Goal: Information Seeking & Learning: Learn about a topic

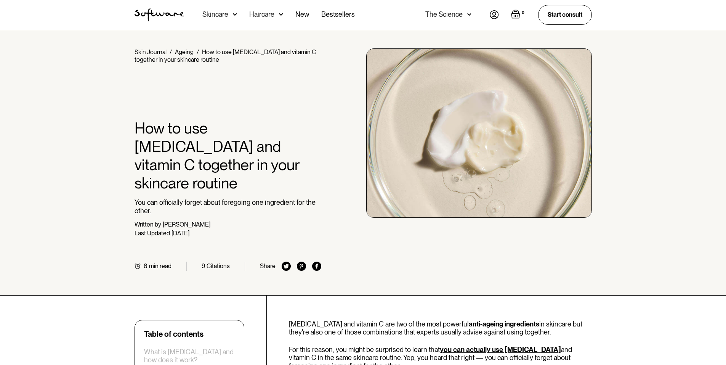
click at [18, 144] on div "Home / Skin Journal / Ageing / How to use [MEDICAL_DATA] and vitamin C together…" at bounding box center [363, 162] width 726 height 265
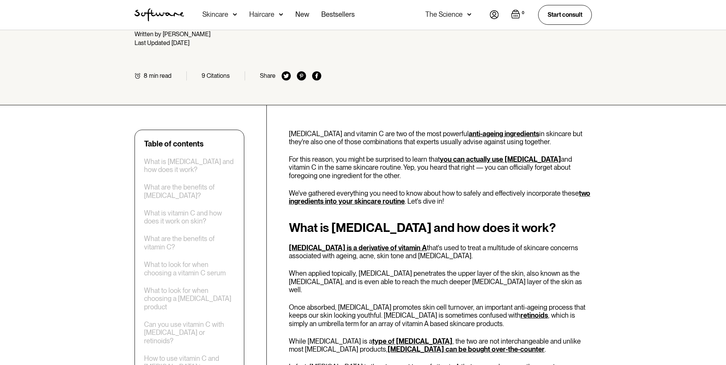
scroll to position [191, 0]
drag, startPoint x: 324, startPoint y: 124, endPoint x: 408, endPoint y: 124, distance: 83.1
click at [408, 129] on p "[MEDICAL_DATA] and vitamin C are two of the most powerful anti-ageing ingredien…" at bounding box center [440, 137] width 303 height 16
drag, startPoint x: 310, startPoint y: 141, endPoint x: 416, endPoint y: 139, distance: 105.6
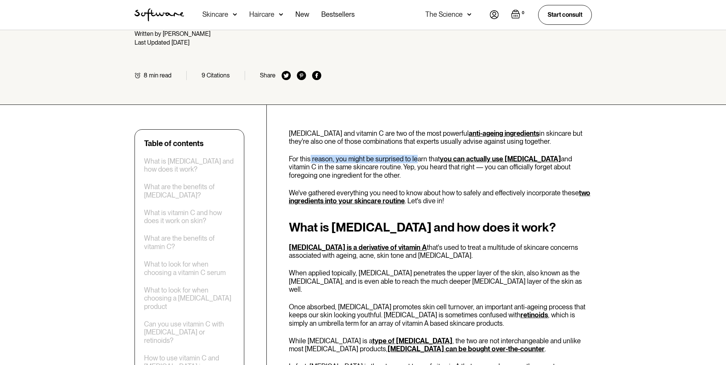
click at [416, 155] on p "For this reason, you might be surprised to learn that you can actually use [MED…" at bounding box center [440, 167] width 303 height 25
drag, startPoint x: 529, startPoint y: 141, endPoint x: 559, endPoint y: 141, distance: 30.1
click at [559, 155] on p "For this reason, you might be surprised to learn that you can actually use [MED…" at bounding box center [440, 167] width 303 height 25
drag, startPoint x: 306, startPoint y: 151, endPoint x: 374, endPoint y: 153, distance: 67.9
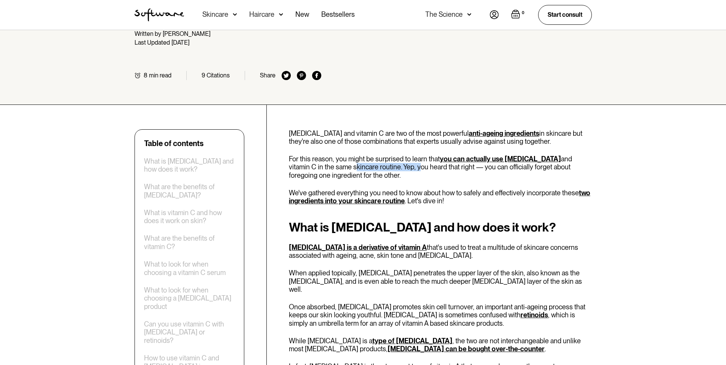
click at [371, 155] on p "For this reason, you might be surprised to learn that you can actually use [MED…" at bounding box center [440, 167] width 303 height 25
click at [401, 155] on p "For this reason, you might be surprised to learn that you can actually use [MED…" at bounding box center [440, 167] width 303 height 25
drag, startPoint x: 367, startPoint y: 149, endPoint x: 464, endPoint y: 148, distance: 96.5
click at [463, 155] on p "For this reason, you might be surprised to learn that you can actually use [MED…" at bounding box center [440, 167] width 303 height 25
click at [464, 155] on p "For this reason, you might be surprised to learn that you can actually use [MED…" at bounding box center [440, 167] width 303 height 25
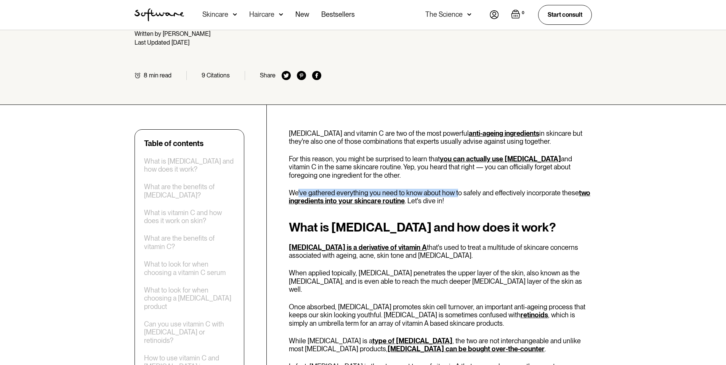
drag, startPoint x: 299, startPoint y: 172, endPoint x: 457, endPoint y: 172, distance: 158.2
click at [457, 189] on p "We've gathered everything you need to know about how to safely and effectively …" at bounding box center [440, 197] width 303 height 16
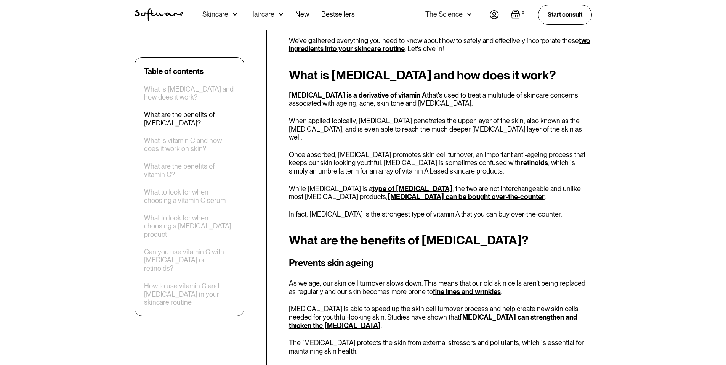
scroll to position [381, 0]
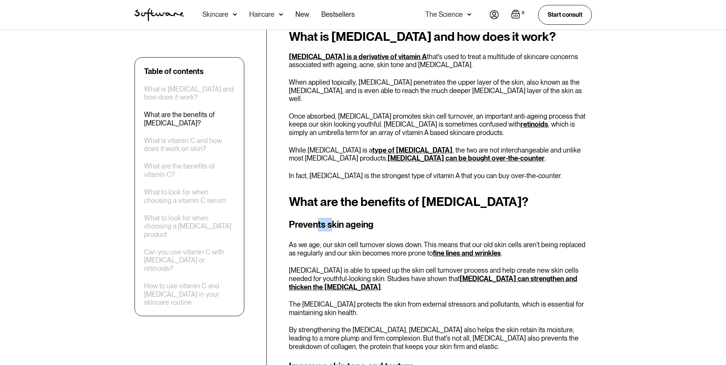
drag, startPoint x: 317, startPoint y: 200, endPoint x: 357, endPoint y: 203, distance: 40.1
click at [352, 218] on h3 "Prevents skin ageing" at bounding box center [440, 225] width 303 height 14
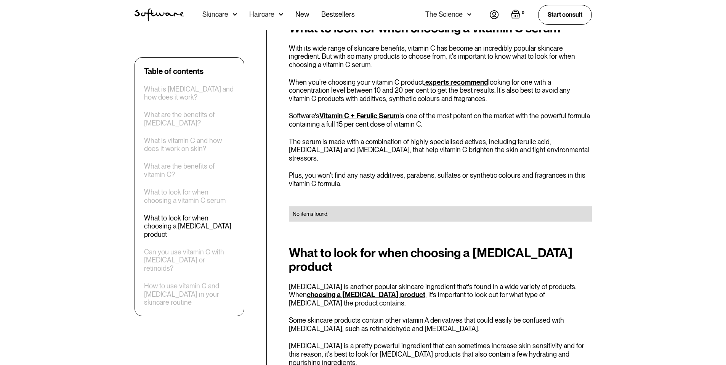
scroll to position [1296, 0]
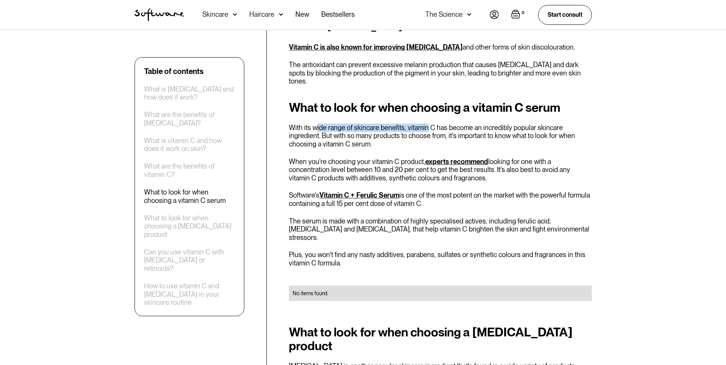
drag, startPoint x: 316, startPoint y: 87, endPoint x: 461, endPoint y: 88, distance: 145.3
click at [428, 124] on p "With its wide range of skincare benefits, vitamin C has become an incredibly po…" at bounding box center [440, 136] width 303 height 25
click at [477, 124] on p "With its wide range of skincare benefits, vitamin C has become an incredibly po…" at bounding box center [440, 136] width 303 height 25
drag, startPoint x: 474, startPoint y: 87, endPoint x: 530, endPoint y: 87, distance: 55.3
click at [530, 124] on p "With its wide range of skincare benefits, vitamin C has become an incredibly po…" at bounding box center [440, 136] width 303 height 25
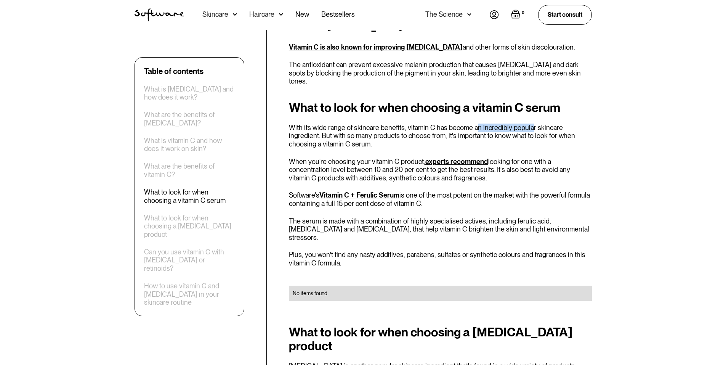
click at [530, 124] on p "With its wide range of skincare benefits, vitamin C has become an incredibly po…" at bounding box center [440, 136] width 303 height 25
drag, startPoint x: 316, startPoint y: 98, endPoint x: 477, endPoint y: 101, distance: 161.3
click at [477, 124] on p "With its wide range of skincare benefits, vitamin C has become an incredibly po…" at bounding box center [440, 136] width 303 height 25
click at [444, 124] on p "With its wide range of skincare benefits, vitamin C has become an incredibly po…" at bounding box center [440, 136] width 303 height 25
drag, startPoint x: 423, startPoint y: 96, endPoint x: 536, endPoint y: 104, distance: 113.9
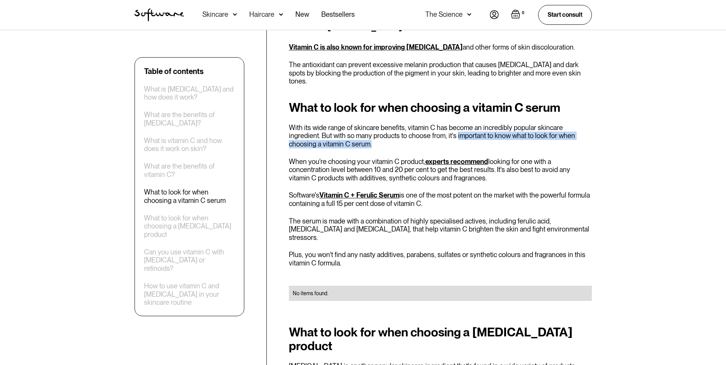
click at [536, 124] on p "With its wide range of skincare benefits, vitamin C has become an incredibly po…" at bounding box center [440, 136] width 303 height 25
click at [526, 124] on p "With its wide range of skincare benefits, vitamin C has become an incredibly po…" at bounding box center [440, 136] width 303 height 25
drag, startPoint x: 355, startPoint y: 118, endPoint x: 404, endPoint y: 119, distance: 48.8
click at [404, 157] on p "When you're choosing your vitamin C product, experts recommend looking for one …" at bounding box center [440, 169] width 303 height 25
click at [537, 157] on p "When you're choosing your vitamin C product, experts recommend looking for one …" at bounding box center [440, 169] width 303 height 25
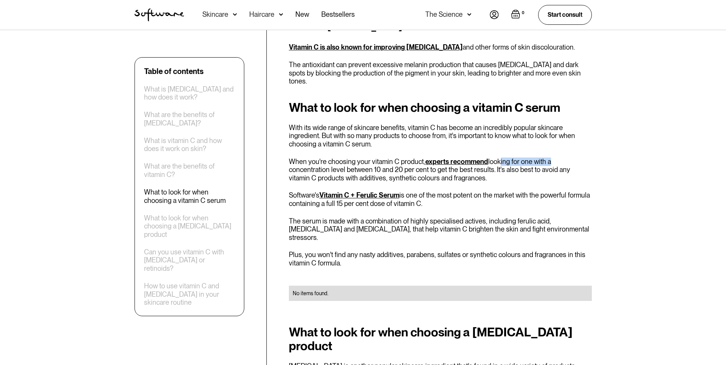
drag, startPoint x: 497, startPoint y: 119, endPoint x: 547, endPoint y: 119, distance: 49.9
click at [547, 157] on p "When you're choosing your vitamin C product, experts recommend looking for one …" at bounding box center [440, 169] width 303 height 25
click at [548, 157] on p "When you're choosing your vitamin C product, experts recommend looking for one …" at bounding box center [440, 169] width 303 height 25
drag, startPoint x: 305, startPoint y: 125, endPoint x: 392, endPoint y: 124, distance: 86.6
click at [392, 157] on p "When you're choosing your vitamin C product, experts recommend looking for one …" at bounding box center [440, 169] width 303 height 25
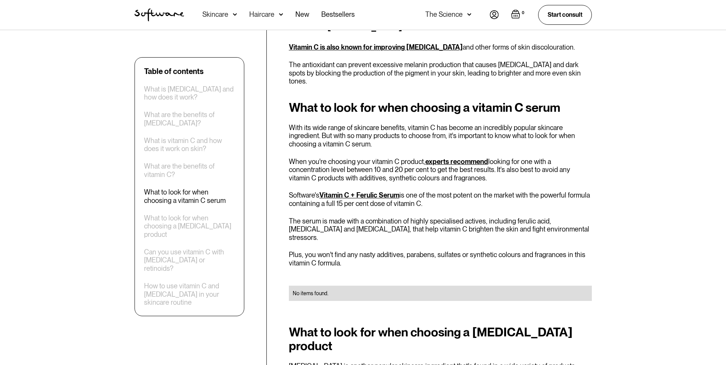
click at [404, 157] on p "When you're choosing your vitamin C product, experts recommend looking for one …" at bounding box center [440, 169] width 303 height 25
drag, startPoint x: 361, startPoint y: 128, endPoint x: 474, endPoint y: 125, distance: 112.9
click at [474, 157] on p "When you're choosing your vitamin C product, experts recommend looking for one …" at bounding box center [440, 169] width 303 height 25
drag, startPoint x: 456, startPoint y: 127, endPoint x: 530, endPoint y: 128, distance: 74.4
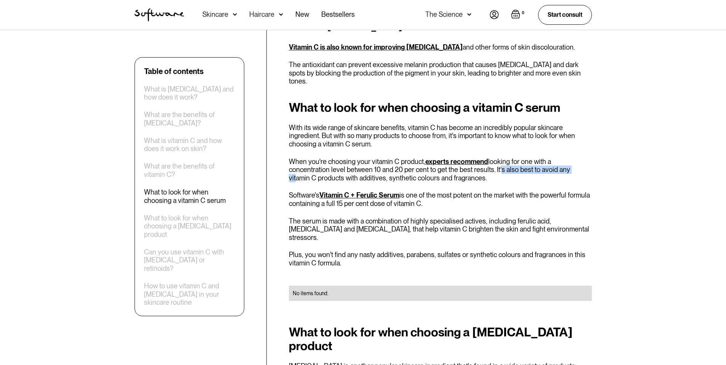
click at [530, 157] on p "When you're choosing your vitamin C product, experts recommend looking for one …" at bounding box center [440, 169] width 303 height 25
drag, startPoint x: 340, startPoint y: 134, endPoint x: 410, endPoint y: 137, distance: 70.2
click at [410, 157] on p "When you're choosing your vitamin C product, experts recommend looking for one …" at bounding box center [440, 169] width 303 height 25
drag, startPoint x: 424, startPoint y: 154, endPoint x: 511, endPoint y: 153, distance: 86.2
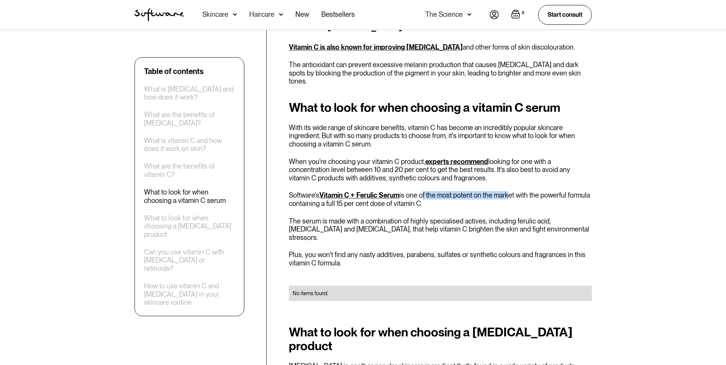
click at [511, 191] on p "Software's Vitamin C + Ferulic Serum is one of the most potent on the market wi…" at bounding box center [440, 199] width 303 height 16
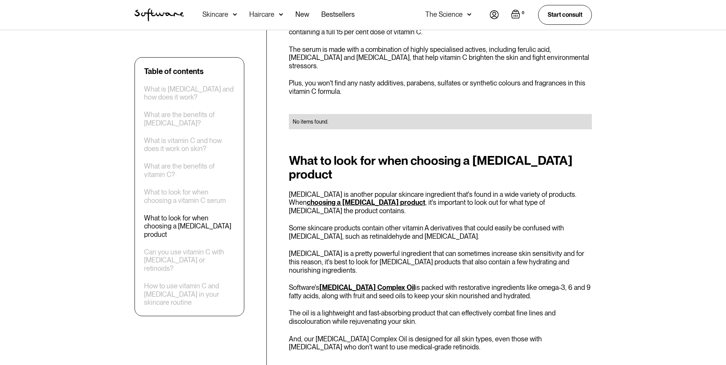
scroll to position [1487, 0]
